Goal: Task Accomplishment & Management: Manage account settings

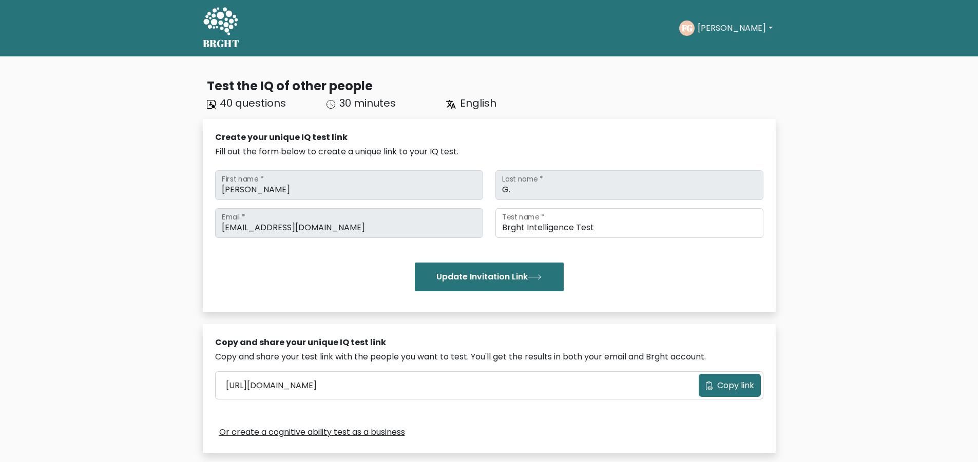
click at [228, 32] on icon at bounding box center [220, 22] width 35 height 31
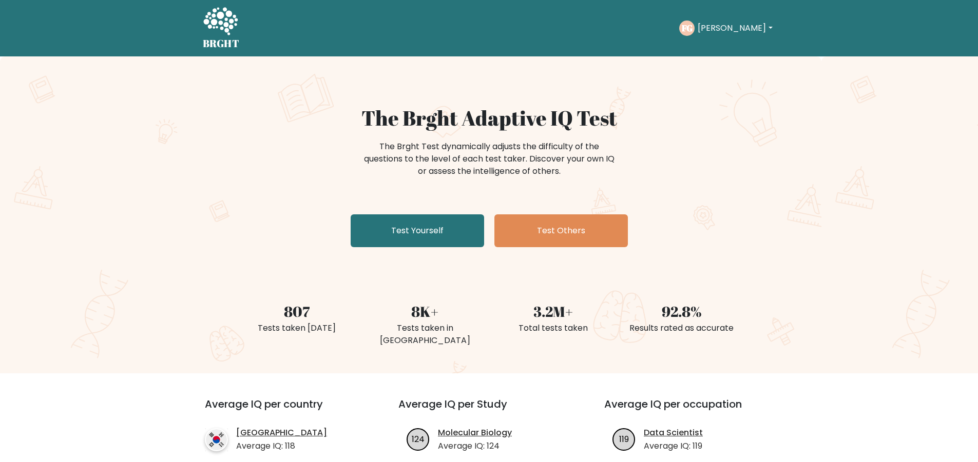
click at [734, 25] on button "[PERSON_NAME]" at bounding box center [734, 28] width 81 height 13
click at [725, 65] on link "Profile" at bounding box center [720, 66] width 81 height 16
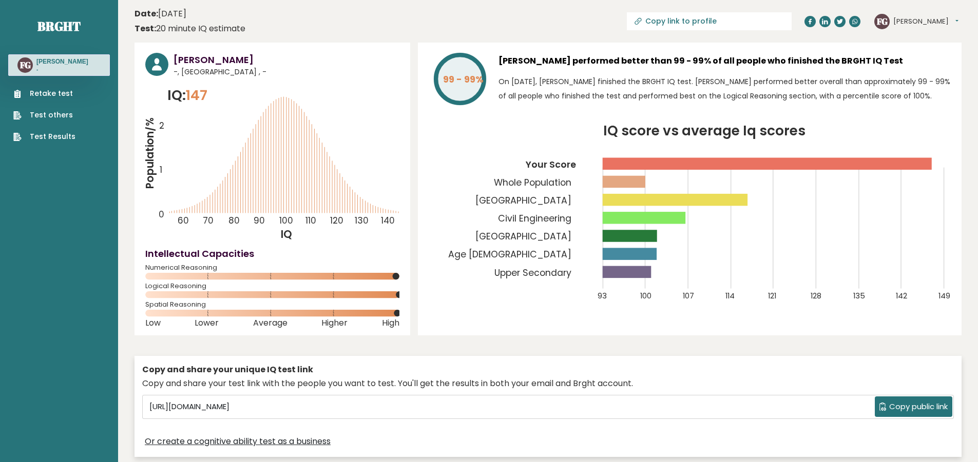
click at [925, 18] on button "[PERSON_NAME]" at bounding box center [925, 21] width 65 height 10
click at [919, 67] on link "Settings" at bounding box center [920, 66] width 52 height 14
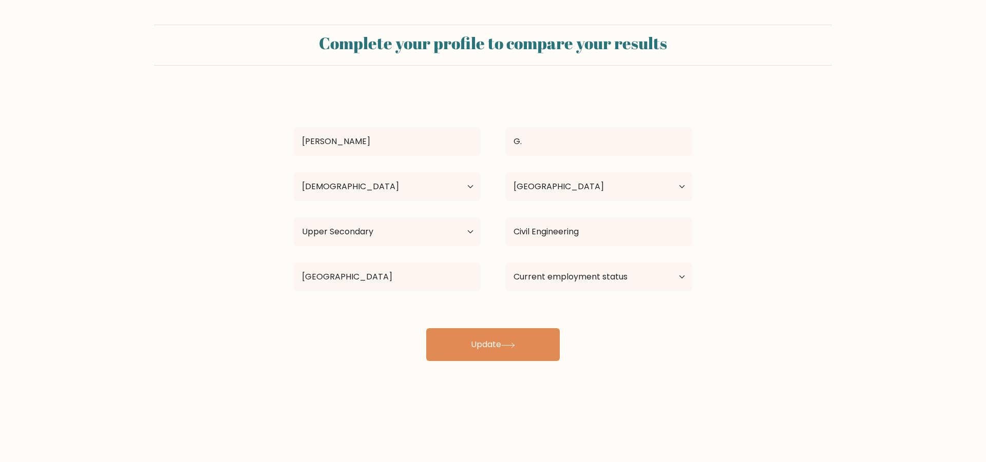
select select "18_24"
select select "FR"
click at [461, 186] on select "Age Under 18 years old 18-24 years old 25-34 years old 35-44 years old 45-54 ye…" at bounding box center [387, 186] width 187 height 29
click at [461, 226] on select "Highest education level No schooling Primary Lower Secondary Upper Secondary Oc…" at bounding box center [387, 232] width 187 height 29
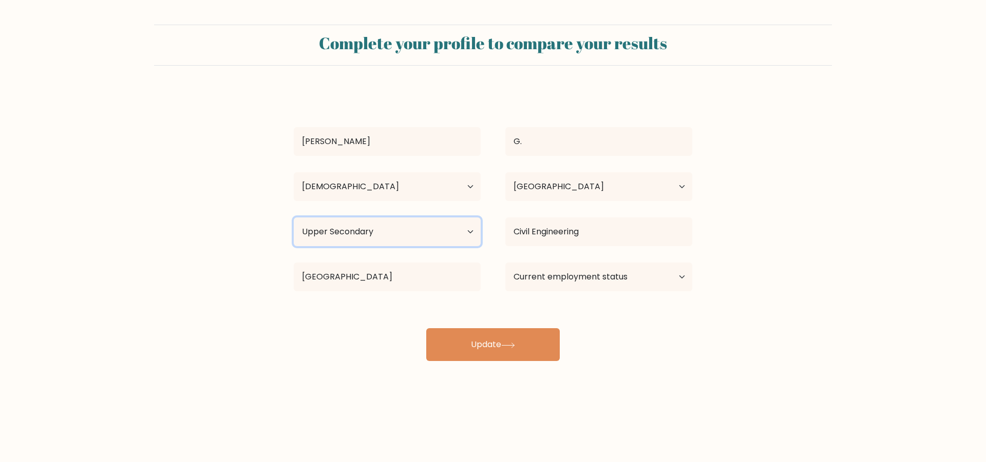
select select "no_schooling"
click at [294, 218] on select "Highest education level No schooling Primary Lower Secondary Upper Secondary Oc…" at bounding box center [387, 232] width 187 height 29
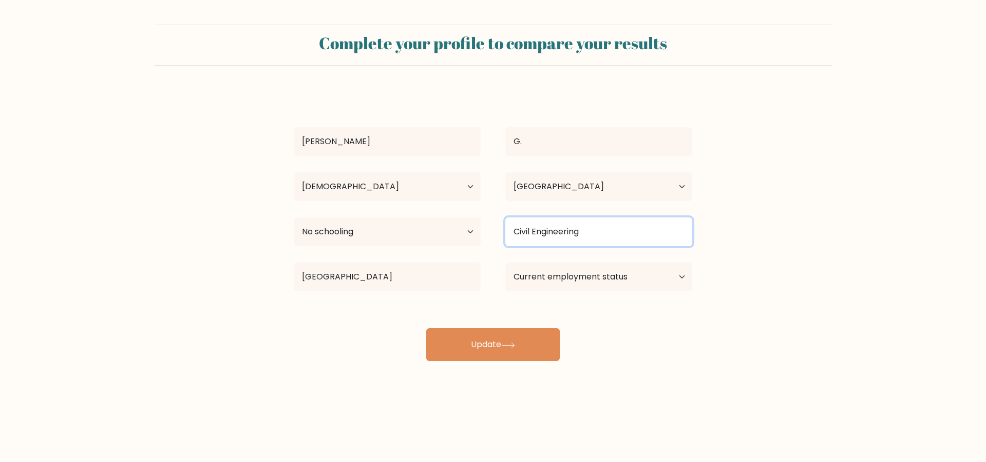
click at [521, 229] on input "Civil Engineering" at bounding box center [598, 232] width 187 height 29
drag, startPoint x: 611, startPoint y: 231, endPoint x: 471, endPoint y: 248, distance: 141.1
click at [471, 248] on div "Highest education level No schooling Primary Lower Secondary Upper Secondary Oc…" at bounding box center [492, 232] width 423 height 37
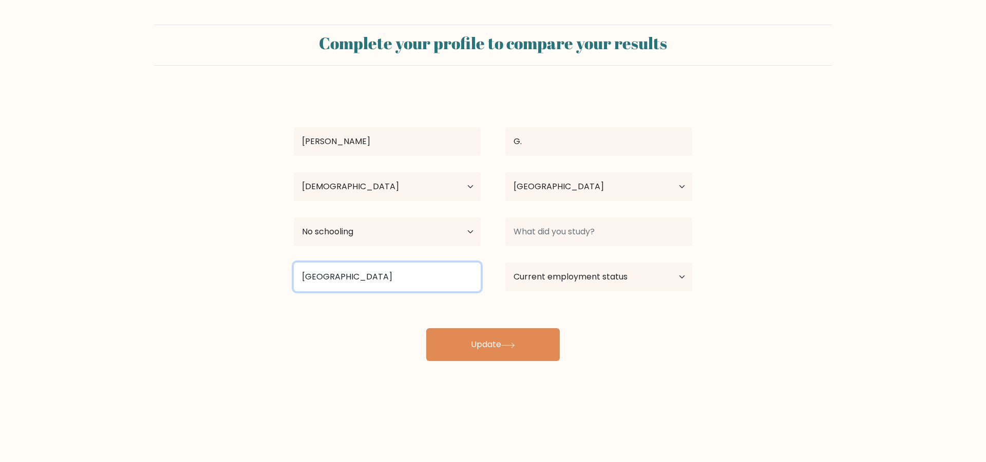
click at [474, 279] on input "National Technical University of Athens" at bounding box center [387, 277] width 187 height 29
drag, startPoint x: 474, startPoint y: 279, endPoint x: 289, endPoint y: 283, distance: 184.8
click at [289, 283] on div "8442 National Technical University of Athens" at bounding box center [386, 277] width 211 height 37
drag, startPoint x: 475, startPoint y: 276, endPoint x: 265, endPoint y: 273, distance: 210.0
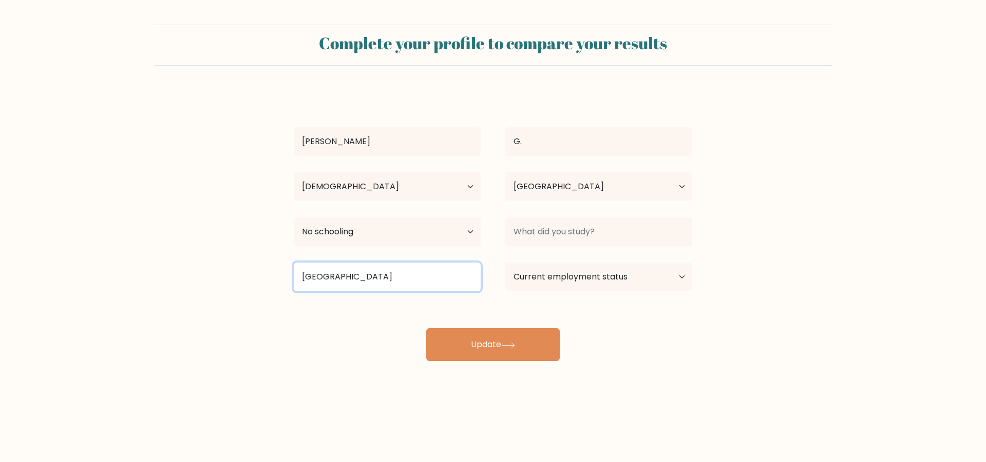
click at [265, 273] on form "Complete your profile to compare your results Filippos G. Age Under 18 years ol…" at bounding box center [493, 193] width 986 height 337
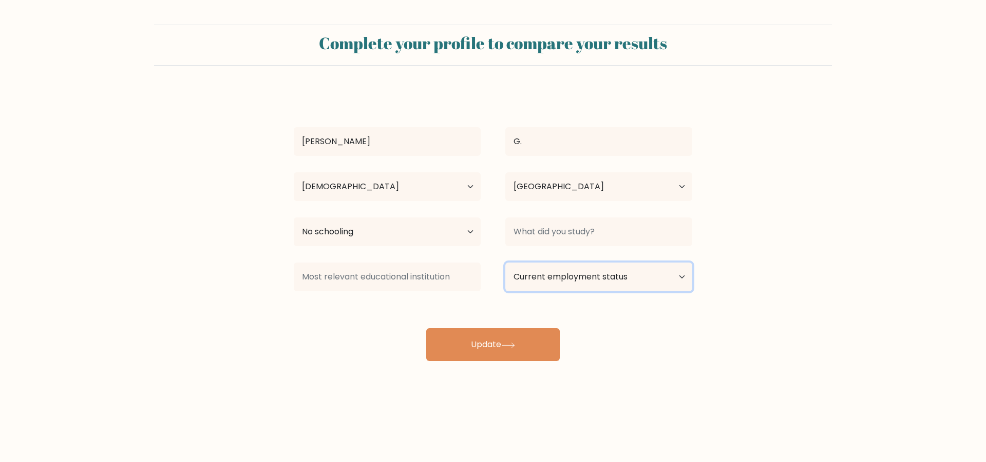
click at [628, 271] on select "Current employment status Employed Student Retired Other / prefer not to answer" at bounding box center [598, 277] width 187 height 29
click at [610, 274] on select "Current employment status Employed Student Retired Other / prefer not to answer" at bounding box center [598, 277] width 187 height 29
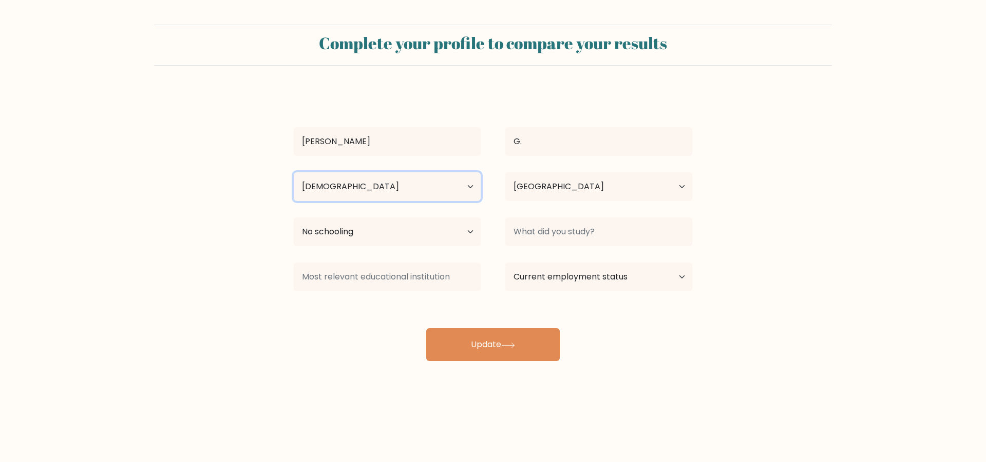
click at [458, 190] on select "Age Under 18 years old 18-24 years old 25-34 years old 35-44 years old 45-54 ye…" at bounding box center [387, 186] width 187 height 29
select select "25_34"
click at [294, 172] on select "Age Under 18 years old 18-24 years old 25-34 years old 35-44 years old 45-54 ye…" at bounding box center [387, 186] width 187 height 29
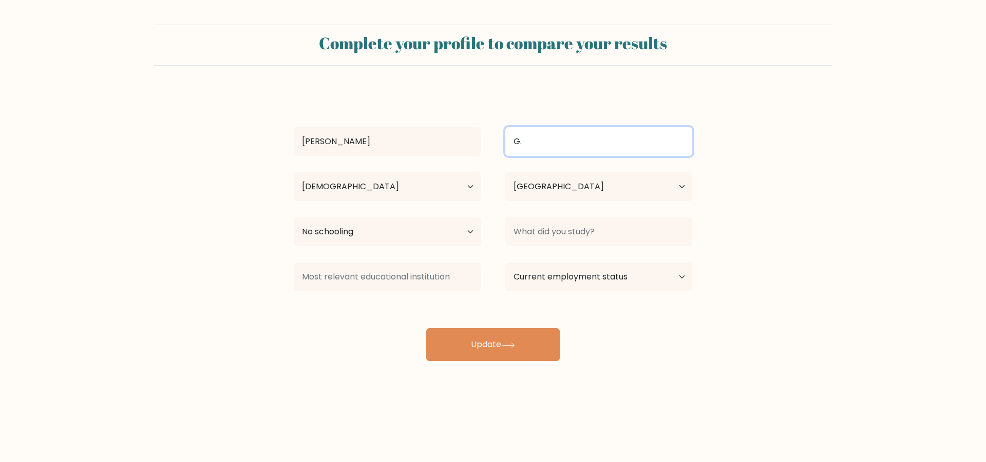
click at [545, 144] on input "G." at bounding box center [598, 141] width 187 height 29
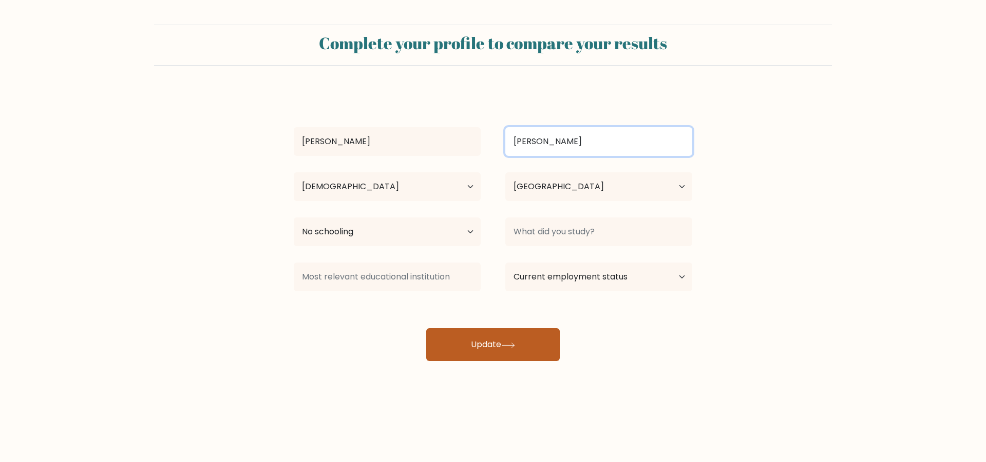
type input "G. Newton"
click at [476, 343] on button "Update" at bounding box center [492, 345] width 133 height 33
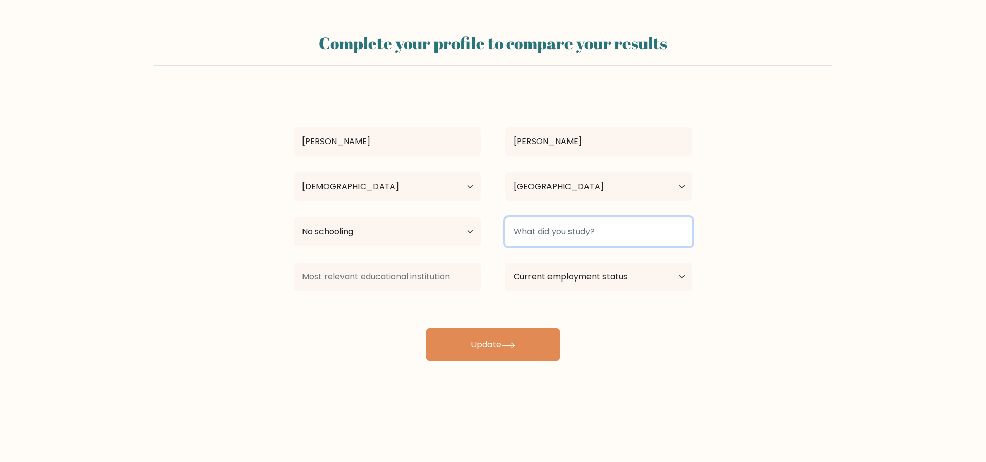
click at [569, 226] on input at bounding box center [598, 232] width 187 height 29
type input "Everything Important"
click at [690, 302] on div "Filippos G. Newton Age Under 18 years old 18-24 years old 25-34 years old 35-44…" at bounding box center [492, 225] width 411 height 271
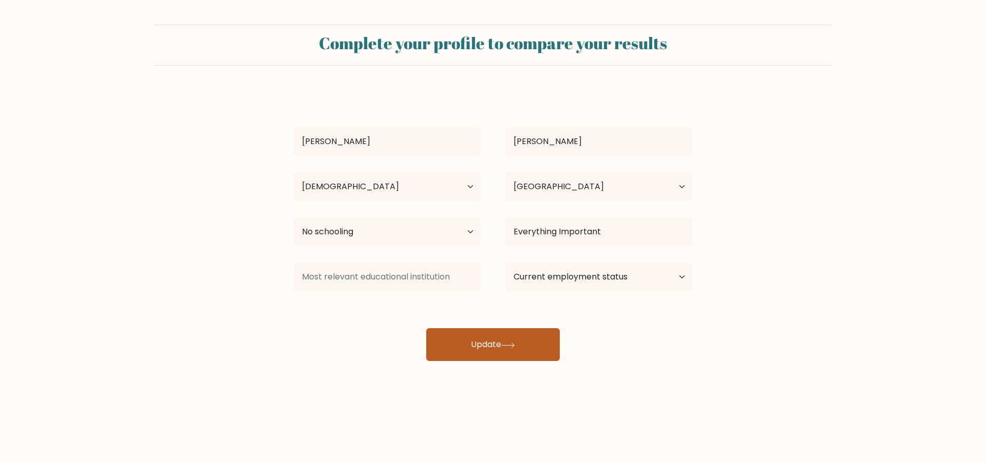
click at [522, 346] on button "Update" at bounding box center [492, 345] width 133 height 33
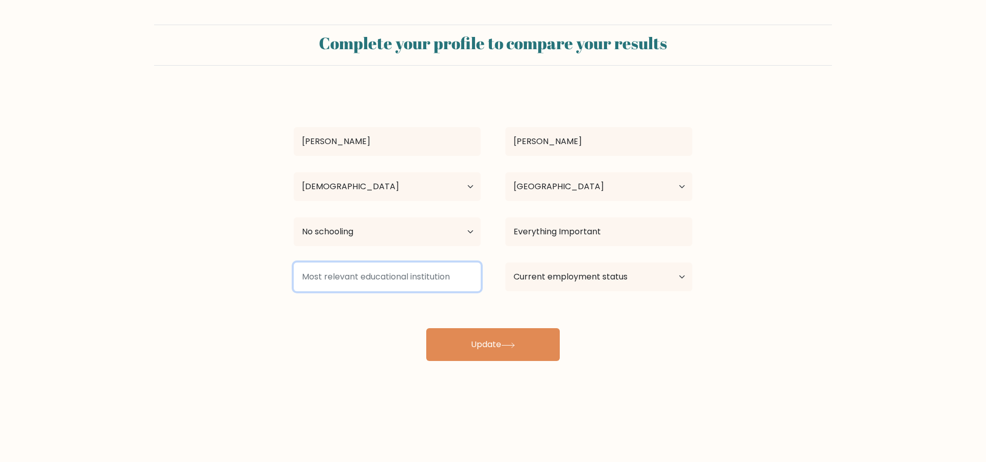
click at [379, 274] on input at bounding box center [387, 277] width 187 height 29
type input "Myself"
click at [370, 334] on div "Filippos G. Newton Age Under 18 years old 18-24 years old 25-34 years old 35-44…" at bounding box center [492, 225] width 411 height 271
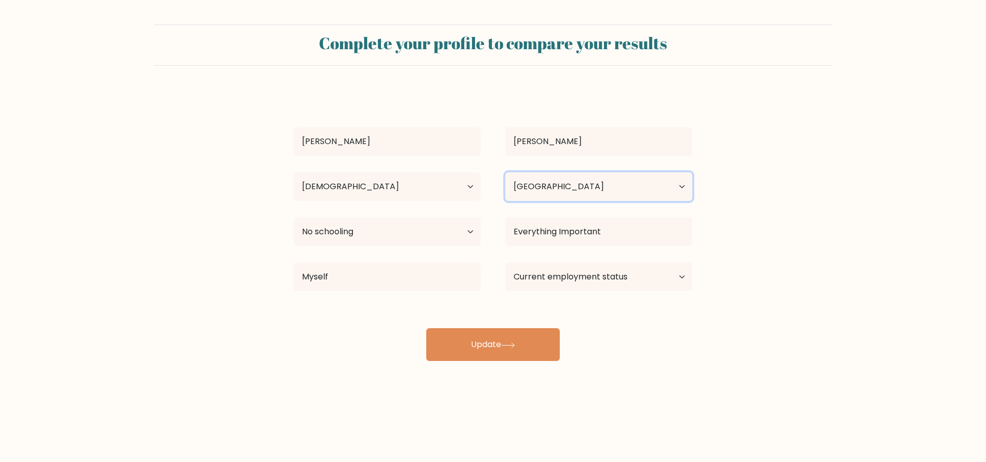
click at [572, 180] on select "Country Afghanistan Albania Algeria American Samoa Andorra Angola Anguilla Anta…" at bounding box center [598, 186] width 187 height 29
click at [505, 172] on select "Country Afghanistan Albania Algeria American Samoa Andorra Angola Anguilla Anta…" at bounding box center [598, 186] width 187 height 29
click at [550, 195] on select "Country Afghanistan Albania Algeria American Samoa Andorra Angola Anguilla Anta…" at bounding box center [598, 186] width 187 height 29
select select "GR"
click at [505, 172] on select "Country Afghanistan Albania Algeria American Samoa Andorra Angola Anguilla Anta…" at bounding box center [598, 186] width 187 height 29
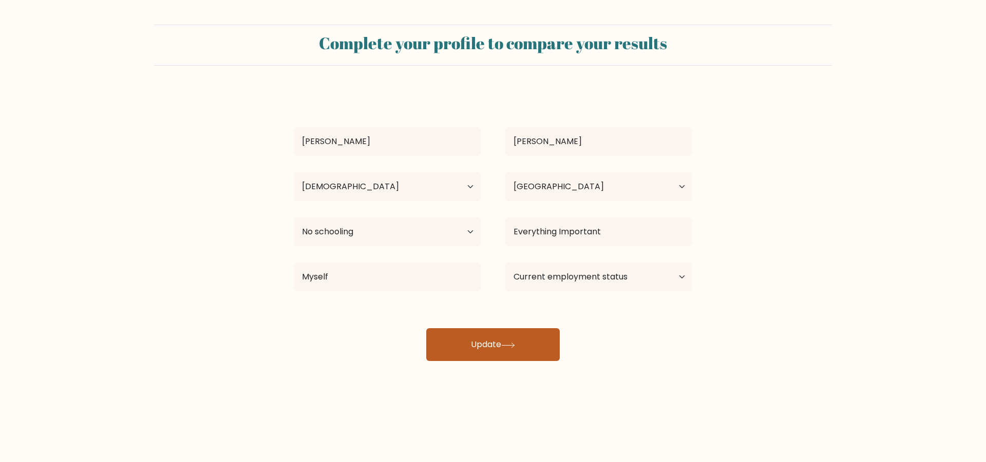
click at [505, 355] on button "Update" at bounding box center [492, 345] width 133 height 33
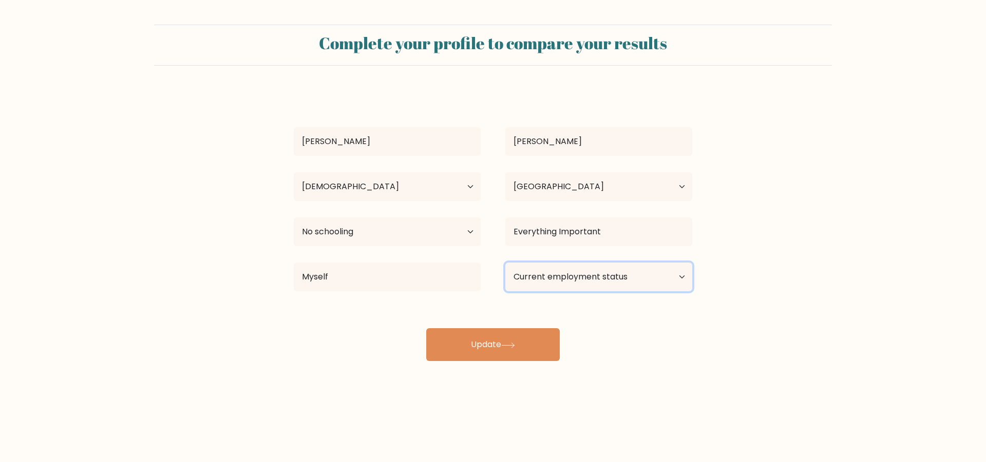
click at [667, 274] on select "Current employment status Employed Student Retired Other / prefer not to answer" at bounding box center [598, 277] width 187 height 29
select select "other"
click at [505, 263] on select "Current employment status Employed Student Retired Other / prefer not to answer" at bounding box center [598, 277] width 187 height 29
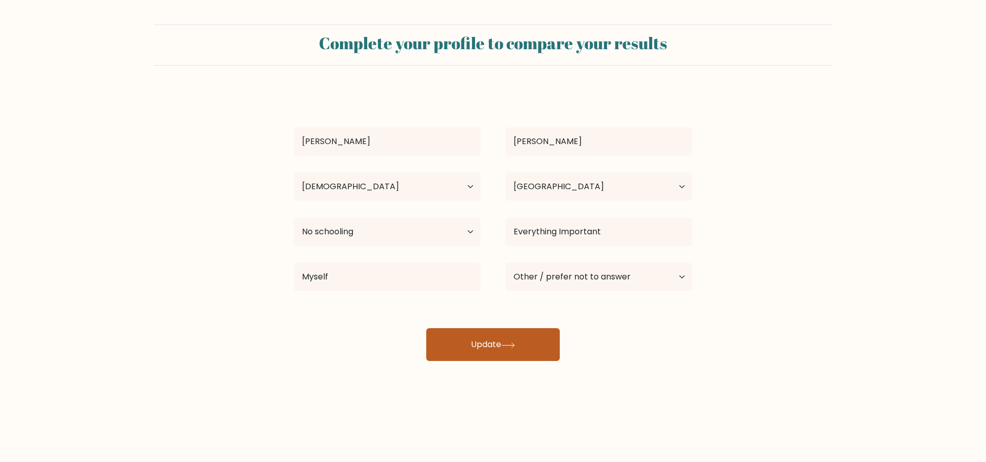
click at [508, 353] on button "Update" at bounding box center [492, 345] width 133 height 33
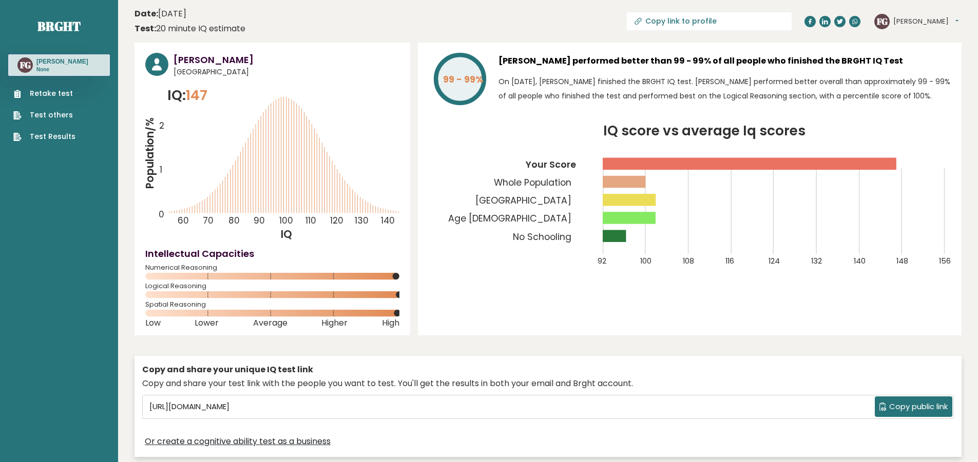
click at [563, 220] on tspan "Age [DEMOGRAPHIC_DATA]" at bounding box center [509, 219] width 123 height 12
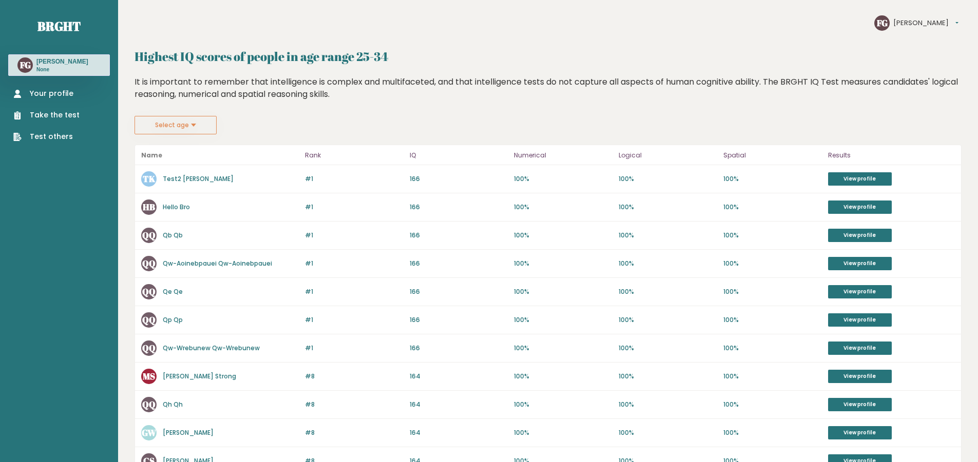
click at [180, 177] on link "Test2 [PERSON_NAME]" at bounding box center [198, 179] width 71 height 9
click at [186, 207] on link "Hello Bro" at bounding box center [176, 207] width 27 height 9
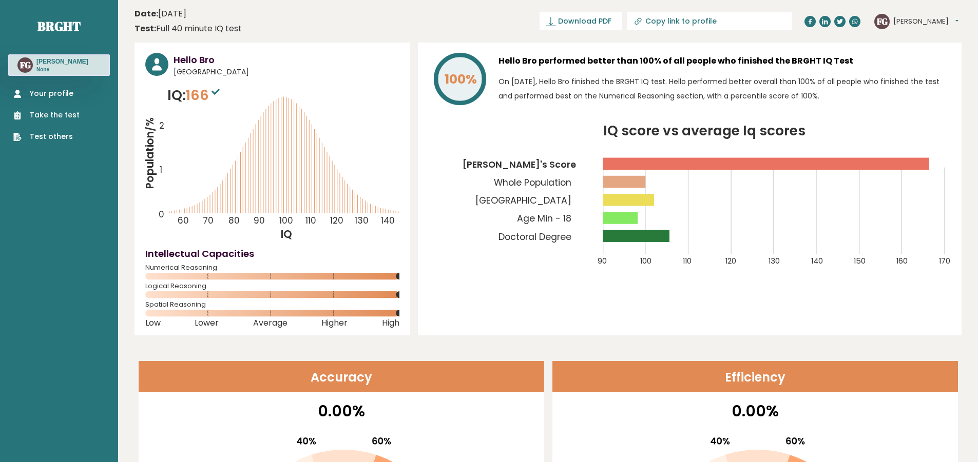
click at [896, 29] on div "FG Filippos Dashboard Profile Settings Logout" at bounding box center [917, 21] width 87 height 21
click at [730, 80] on p "On [DATE], Hello Bro finished the BRGHT IQ test. Hello performed better overall…" at bounding box center [724, 88] width 452 height 29
click at [867, 93] on p "On September 10, 2023, Hello Bro finished the BRGHT IQ test. Hello performed be…" at bounding box center [724, 88] width 452 height 29
